Goal: Information Seeking & Learning: Check status

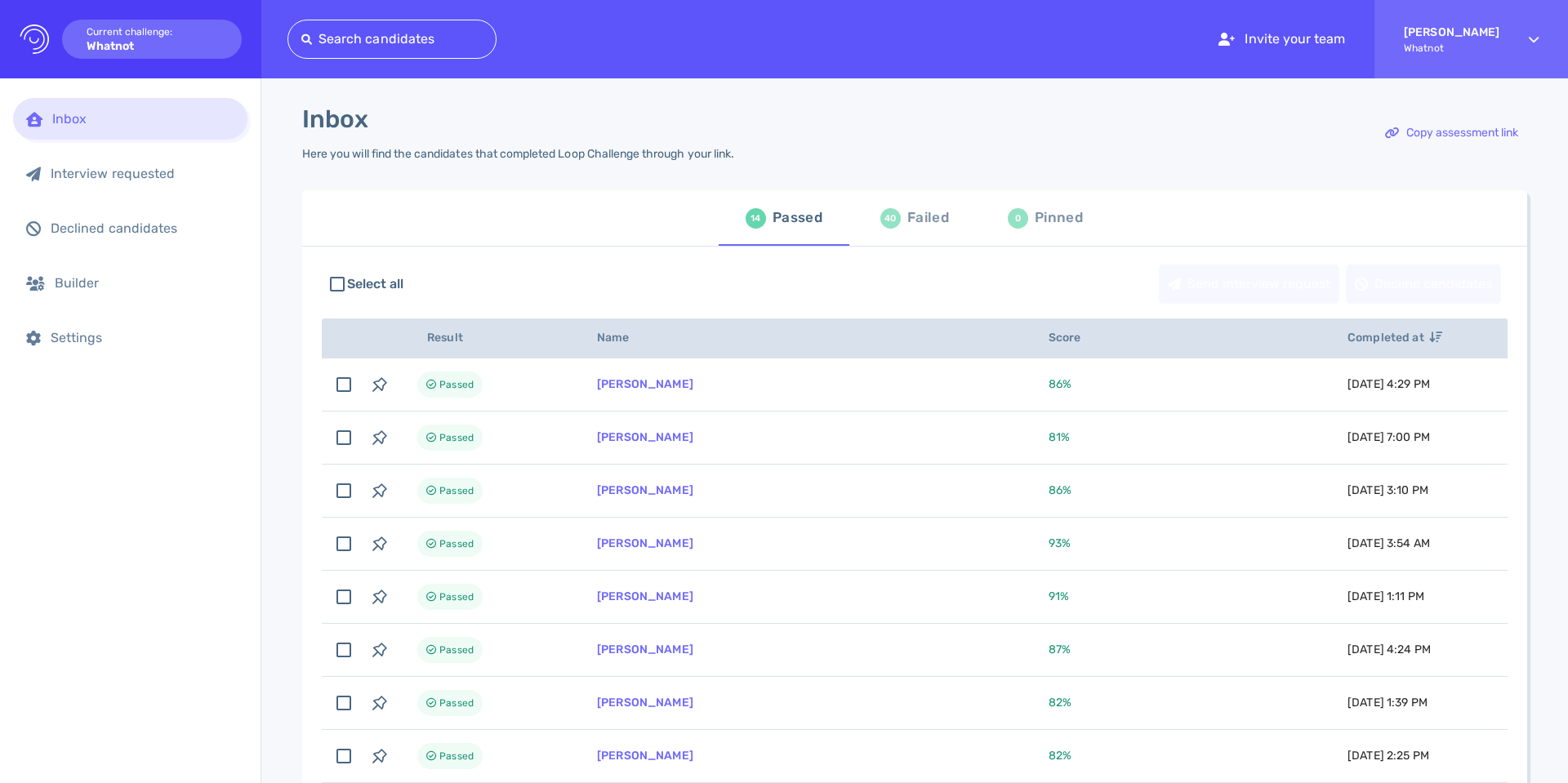
scroll to position [17, 0]
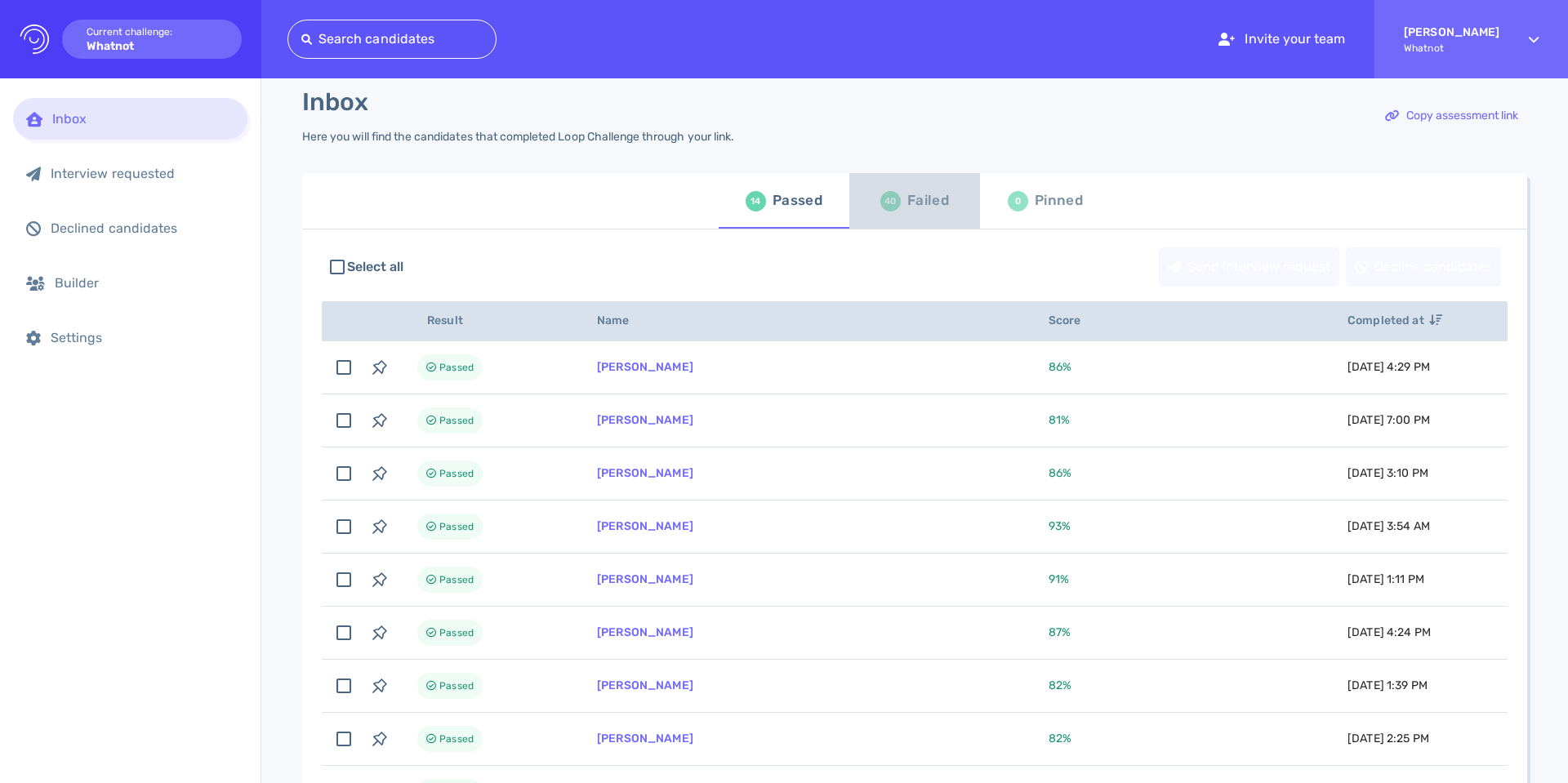
click at [880, 213] on div "40 Failed" at bounding box center [914, 201] width 68 height 46
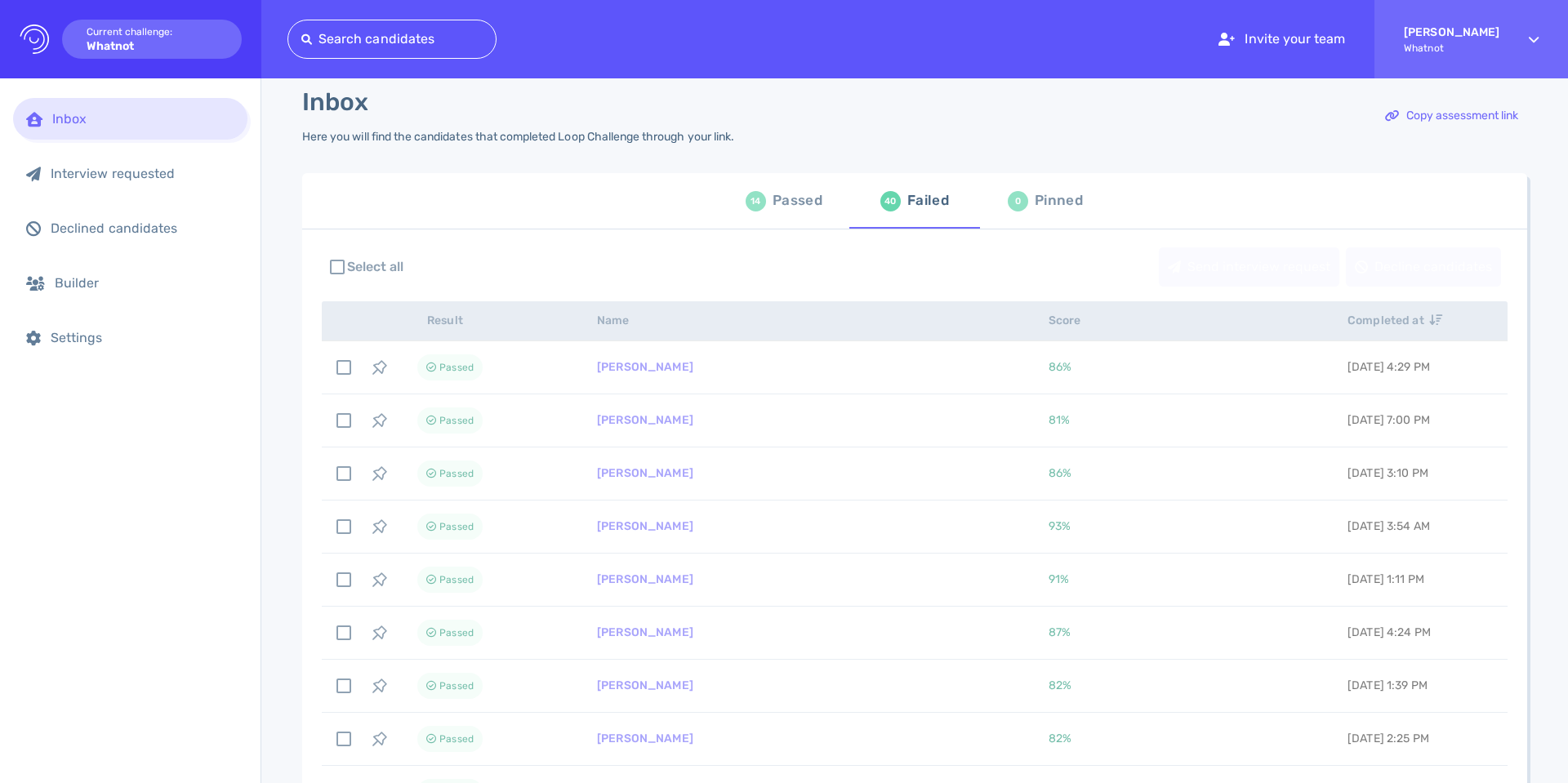
click at [823, 206] on span "14 Passed" at bounding box center [784, 201] width 111 height 46
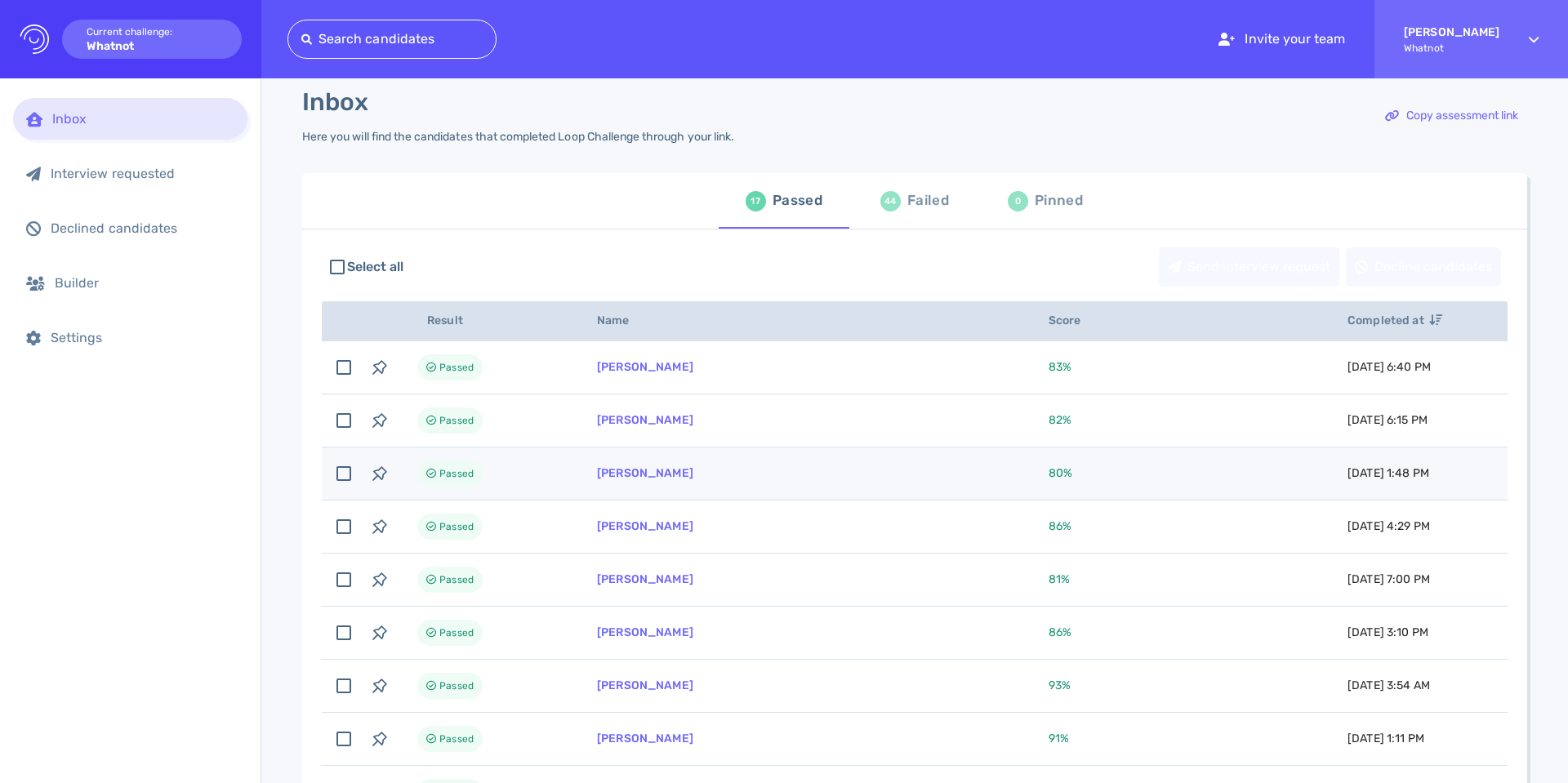
scroll to position [26, 0]
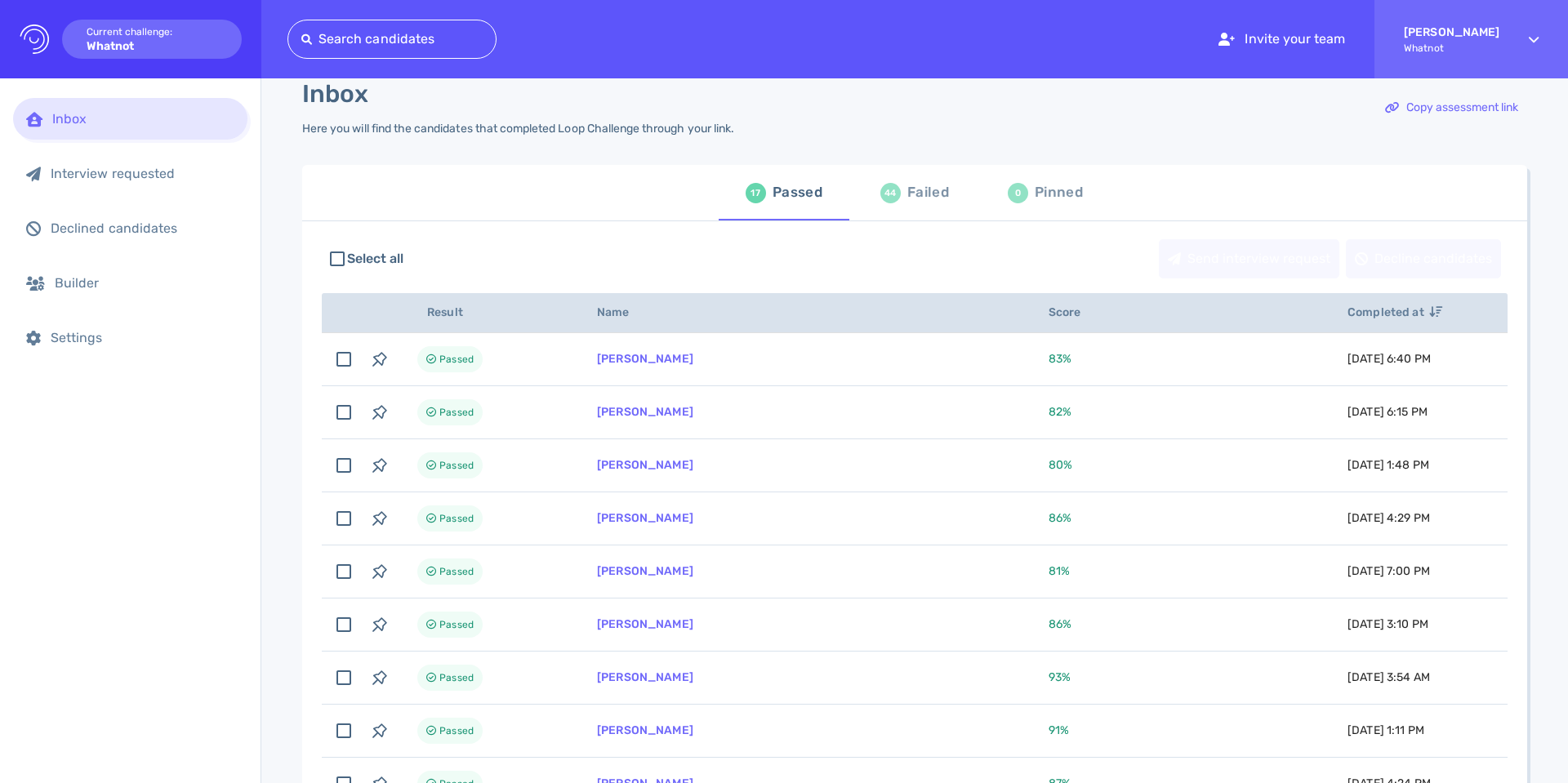
click at [920, 184] on div "Failed" at bounding box center [928, 192] width 42 height 25
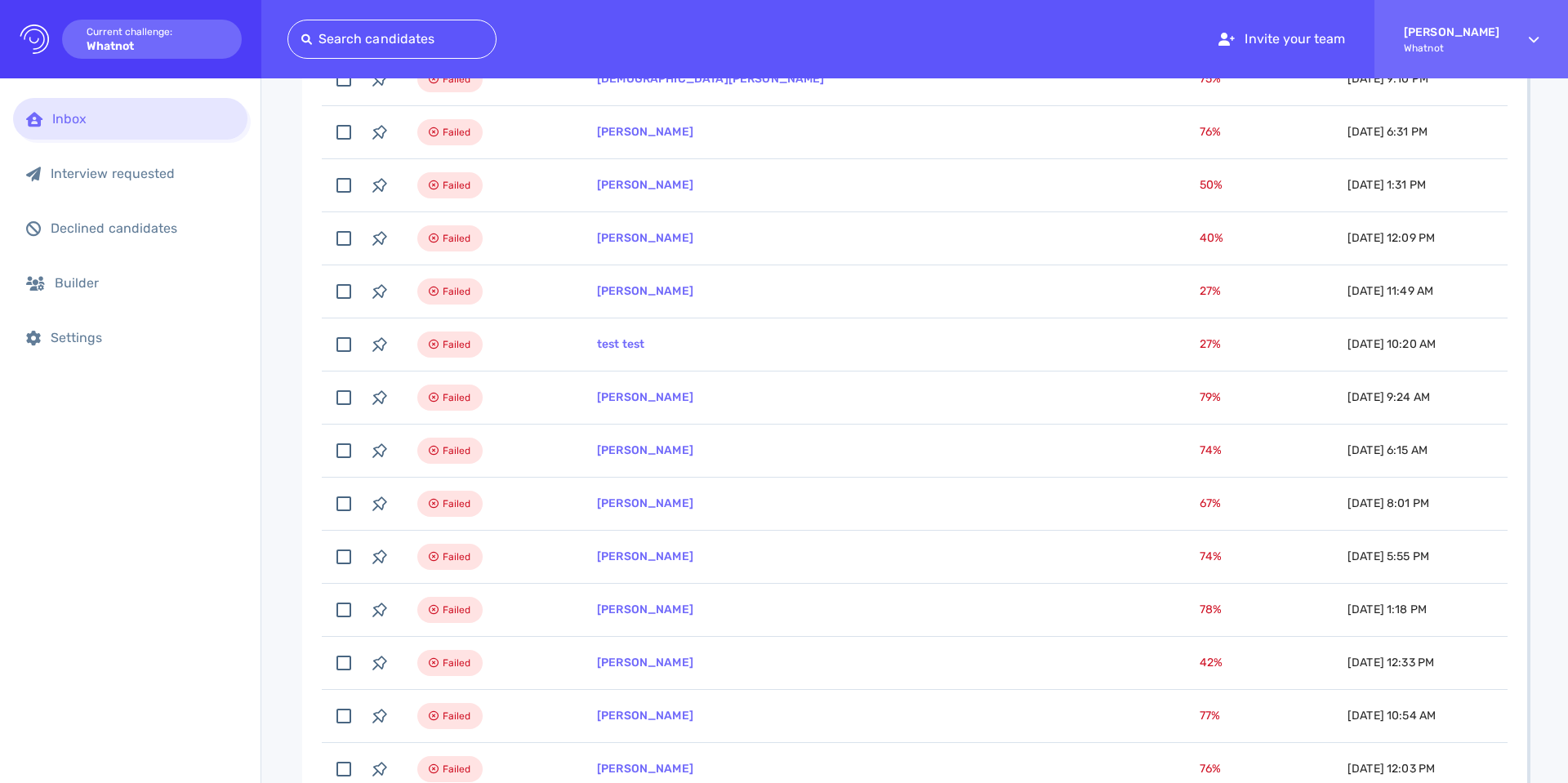
scroll to position [359, 0]
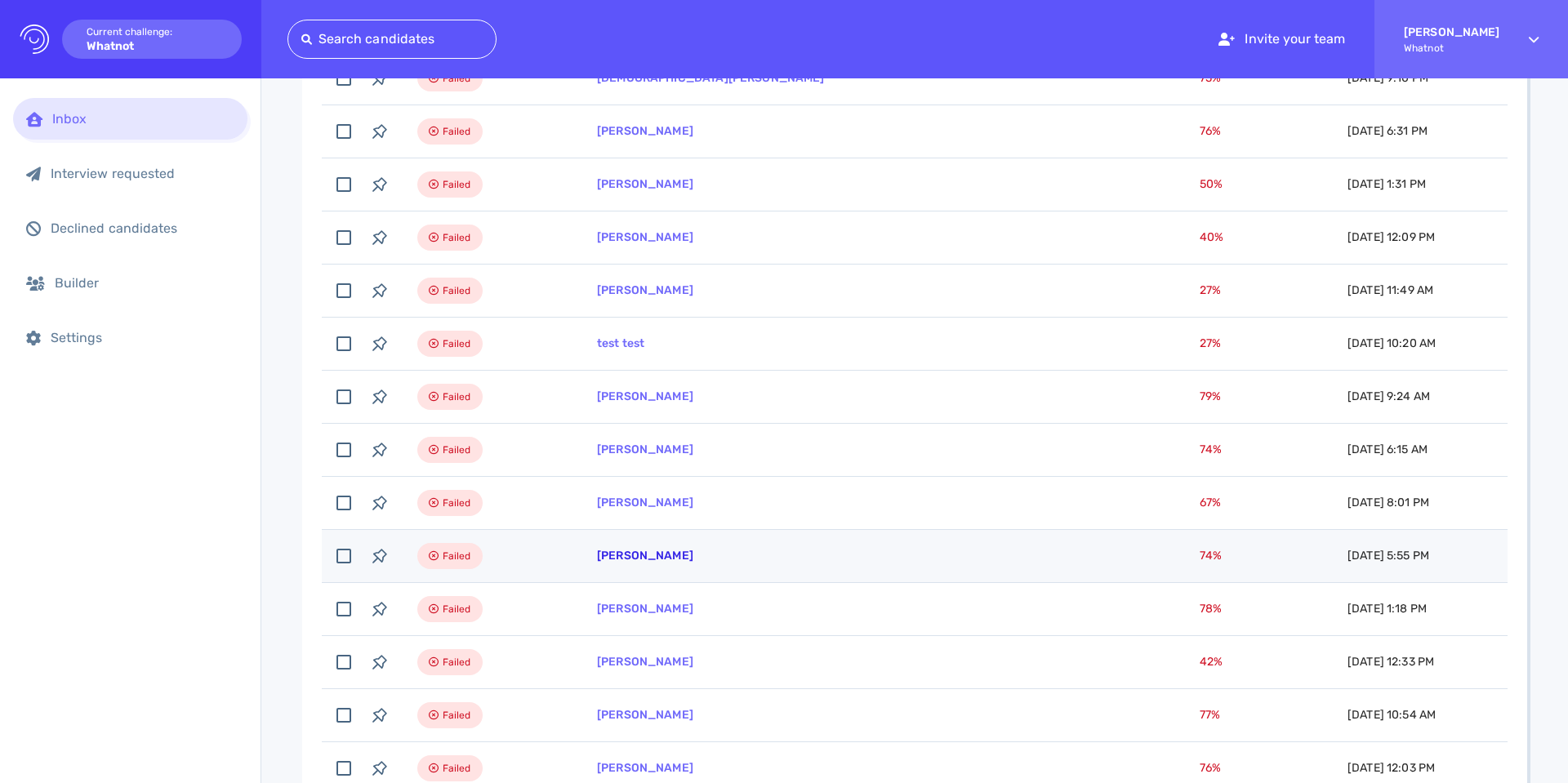
click at [622, 559] on link "[PERSON_NAME]" at bounding box center [644, 556] width 96 height 14
